Goal: Task Accomplishment & Management: Manage account settings

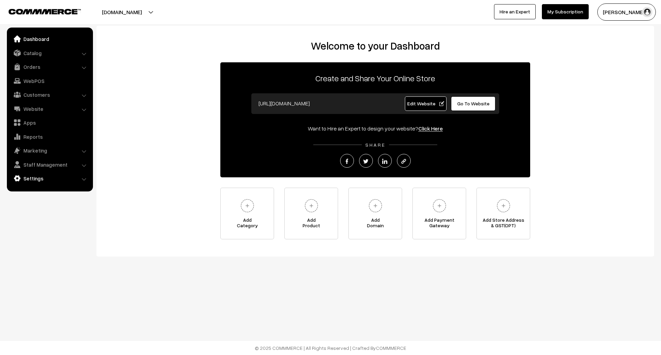
click at [39, 179] on link "Settings" at bounding box center [50, 178] width 82 height 12
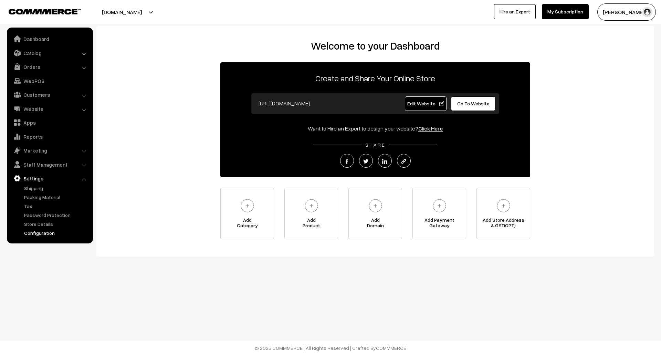
click at [45, 232] on link "Configuration" at bounding box center [56, 232] width 68 height 7
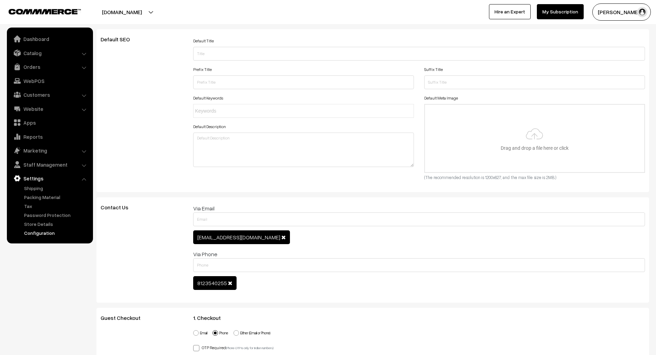
scroll to position [753, 0]
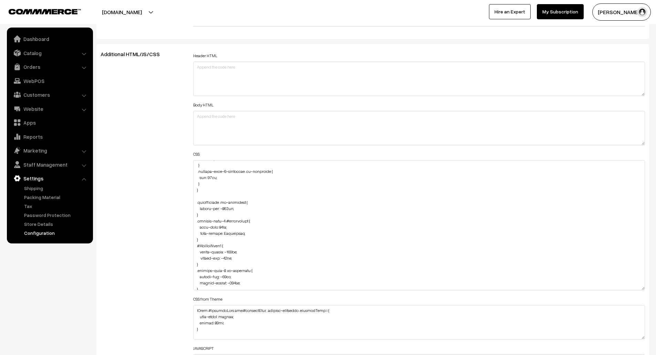
drag, startPoint x: 641, startPoint y: 192, endPoint x: 645, endPoint y: 306, distance: 114.0
click at [645, 306] on div "Header HTML Body HTML CSS CSS from Theme JAVASCRIPT" at bounding box center [419, 222] width 462 height 342
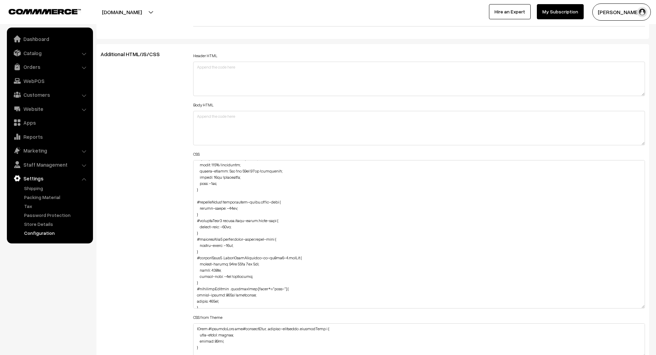
scroll to position [1586, 0]
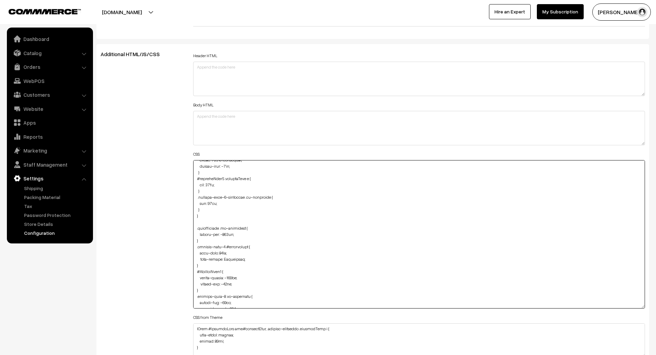
drag, startPoint x: 218, startPoint y: 227, endPoint x: 242, endPoint y: 228, distance: 23.8
click at [242, 228] on textarea at bounding box center [419, 234] width 452 height 148
drag, startPoint x: 219, startPoint y: 228, endPoint x: 241, endPoint y: 228, distance: 22.7
click at [241, 228] on textarea at bounding box center [419, 234] width 452 height 148
click at [243, 228] on textarea at bounding box center [419, 234] width 452 height 148
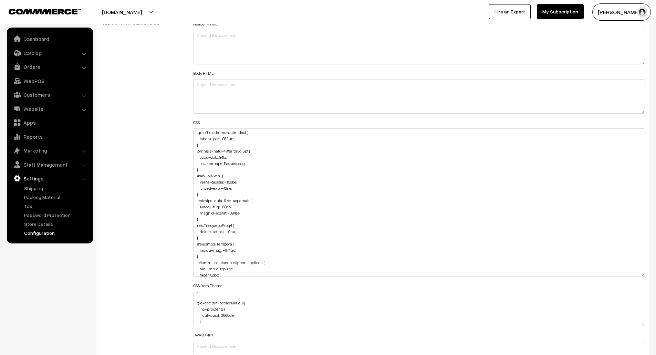
scroll to position [785, 0]
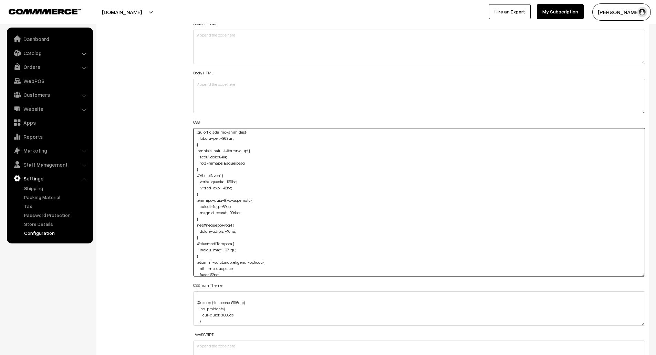
click at [360, 164] on textarea at bounding box center [419, 202] width 452 height 148
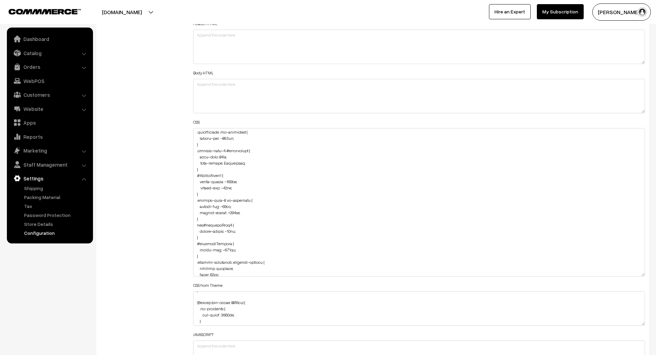
click at [553, 70] on div "Body HTML" at bounding box center [419, 90] width 452 height 45
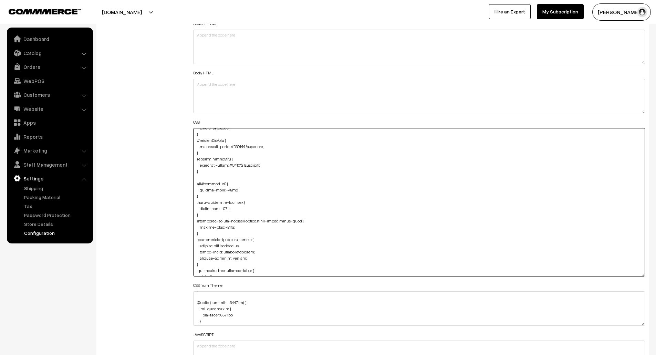
drag, startPoint x: 206, startPoint y: 218, endPoint x: 194, endPoint y: 205, distance: 17.1
click at [194, 205] on textarea at bounding box center [419, 202] width 452 height 148
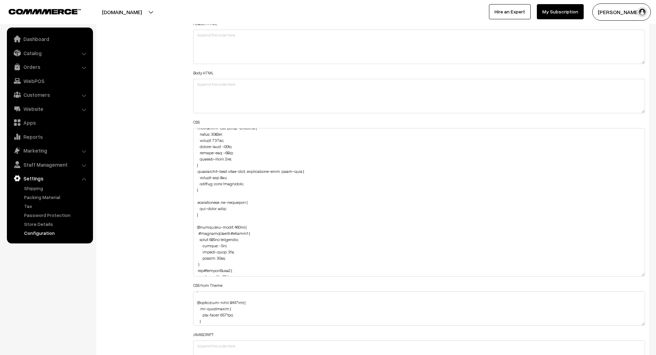
scroll to position [1536, 0]
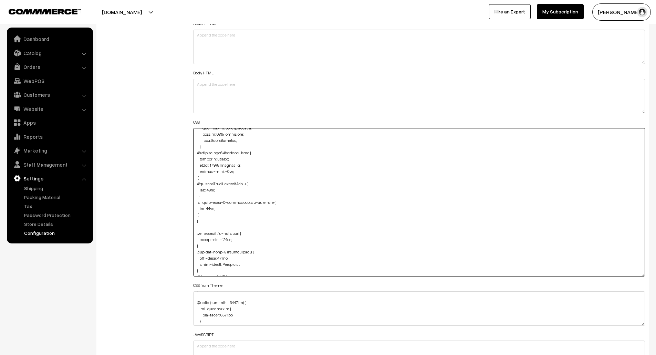
drag, startPoint x: 210, startPoint y: 245, endPoint x: 193, endPoint y: 234, distance: 19.8
click at [193, 234] on textarea at bounding box center [419, 202] width 452 height 148
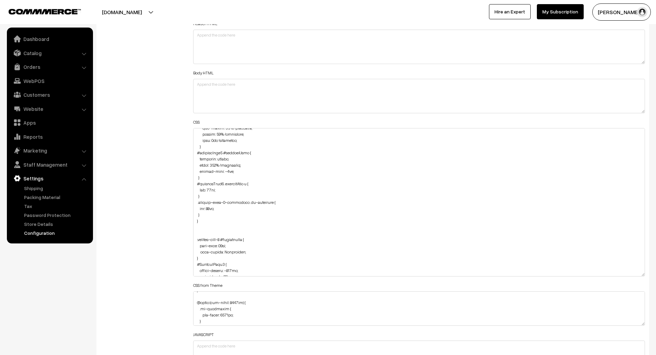
scroll to position [1623, 0]
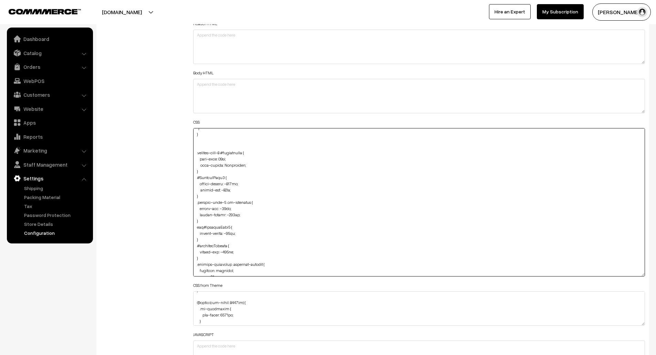
drag, startPoint x: 241, startPoint y: 208, endPoint x: 262, endPoint y: 203, distance: 21.4
click at [262, 203] on textarea at bounding box center [419, 202] width 452 height 148
type textarea ".fade-component-container { border-radius: 59px; } @media (min-width: 767px) { …"
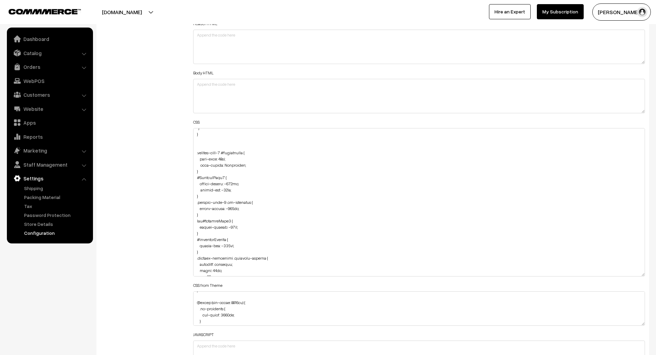
scroll to position [2721, 0]
click at [161, 100] on div "Additional HTML/JS/CSS" at bounding box center [141, 199] width 93 height 360
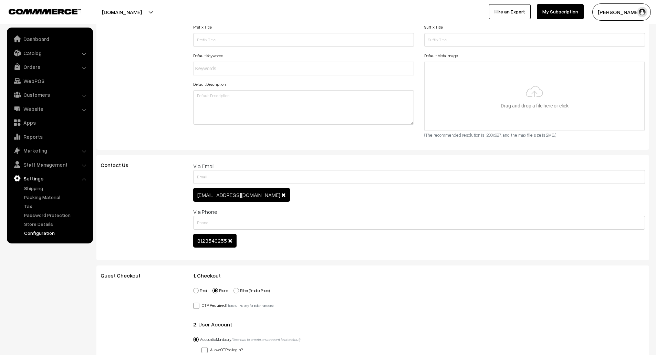
scroll to position [0, 0]
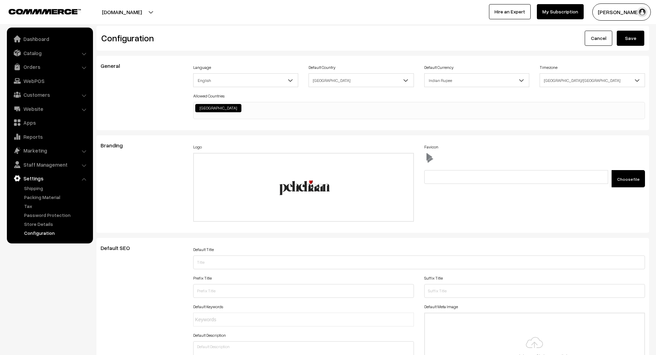
click at [635, 38] on button "Save" at bounding box center [631, 38] width 28 height 15
click at [561, 123] on div "Language English English Default Country Afghanistan Albania Algeria American S…" at bounding box center [419, 93] width 462 height 61
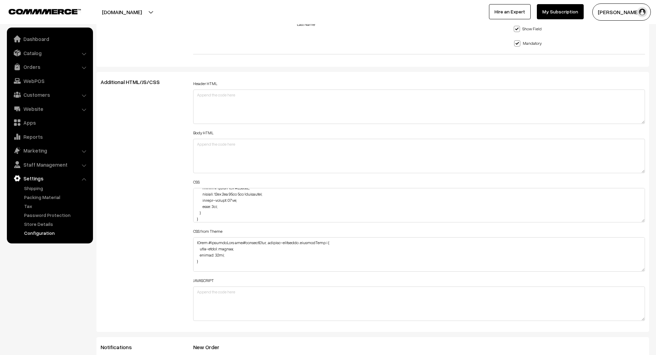
scroll to position [37, 0]
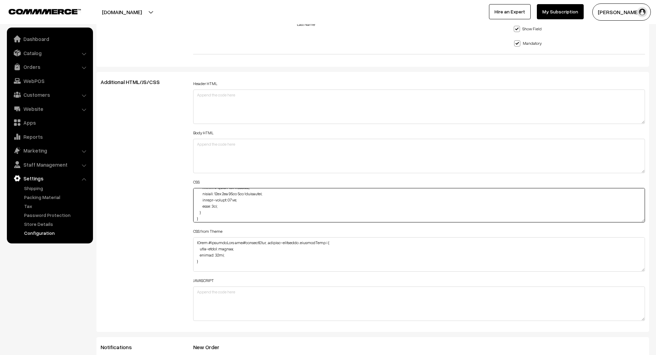
click at [339, 217] on textarea at bounding box center [419, 205] width 452 height 34
paste textarea ".news-letter .oc-container { margin-top: -70px; } #recently-viewed-products but…"
type textarea ".fade-component-container { border-radius: 59px; } @media (min-width: 767px) { …"
paste textarea ".fade-component-container { border-radius: 59px; } @media (min-width: 767px) { …"
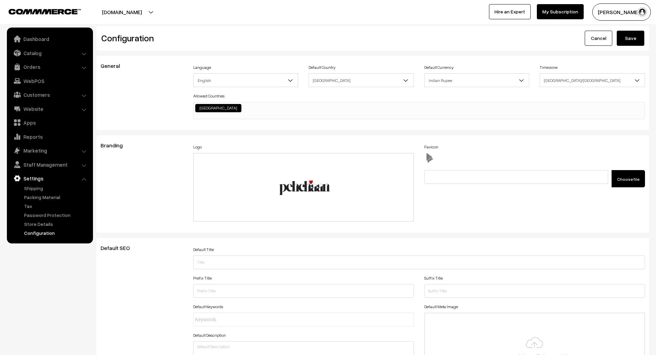
type textarea ".fade-component-container { border-radius: 59px; } @media (min-width: 767px) { …"
click at [625, 39] on button "Save" at bounding box center [631, 38] width 28 height 15
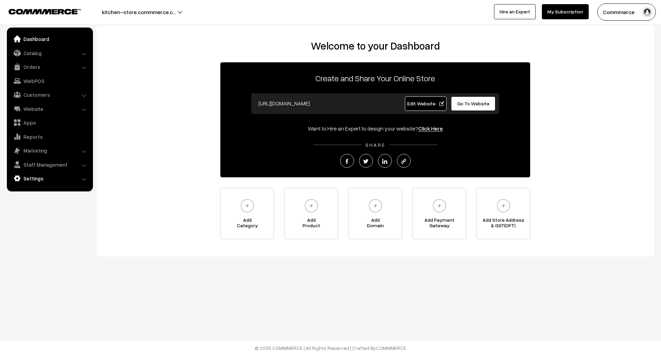
click at [68, 178] on link "Settings" at bounding box center [50, 178] width 82 height 12
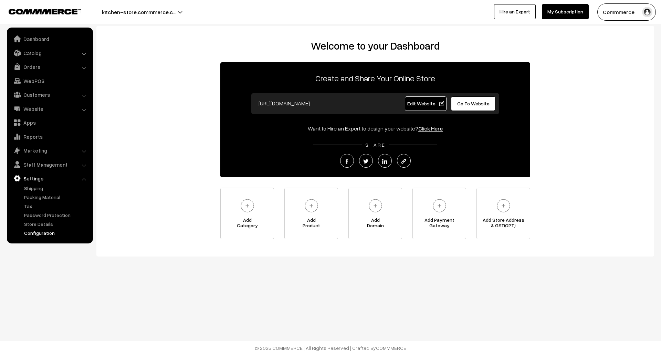
click at [48, 231] on link "Configuration" at bounding box center [56, 232] width 68 height 7
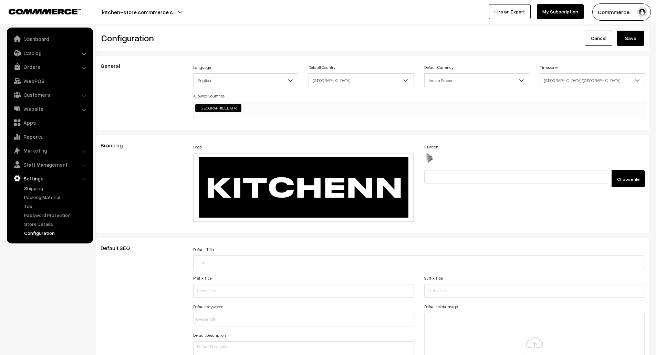
scroll to position [554, 0]
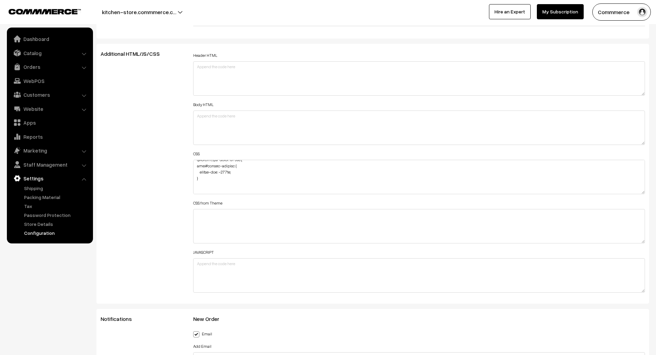
scroll to position [0, 0]
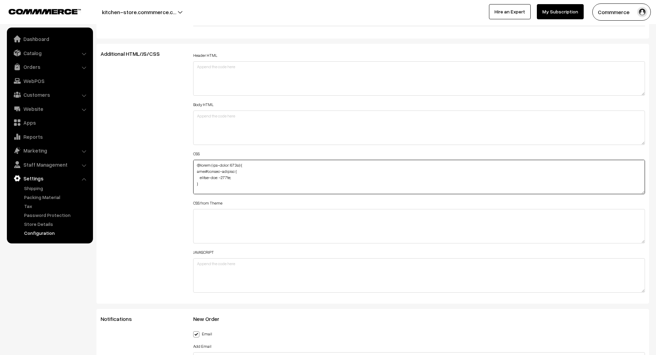
click at [206, 183] on textarea at bounding box center [419, 177] width 452 height 34
drag, startPoint x: 206, startPoint y: 183, endPoint x: 192, endPoint y: 162, distance: 25.2
click at [192, 162] on div "Header HTML Body HTML CSS CSS from Theme JAVASCRIPT" at bounding box center [419, 174] width 462 height 246
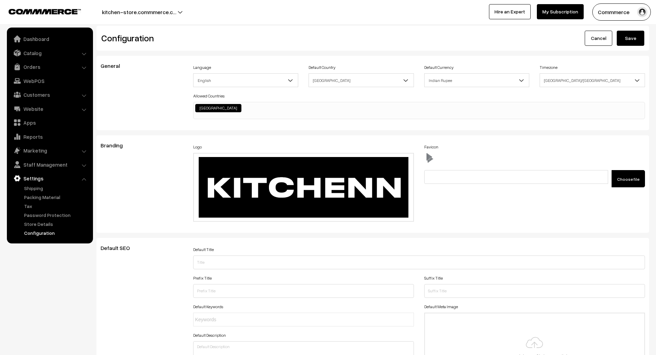
type textarea "@media (max-width: 767px) { .cartCount { margin-top: -18px; } } #recently-viewe…"
click at [631, 38] on button "Save" at bounding box center [631, 38] width 28 height 15
